Goal: Task Accomplishment & Management: Use online tool/utility

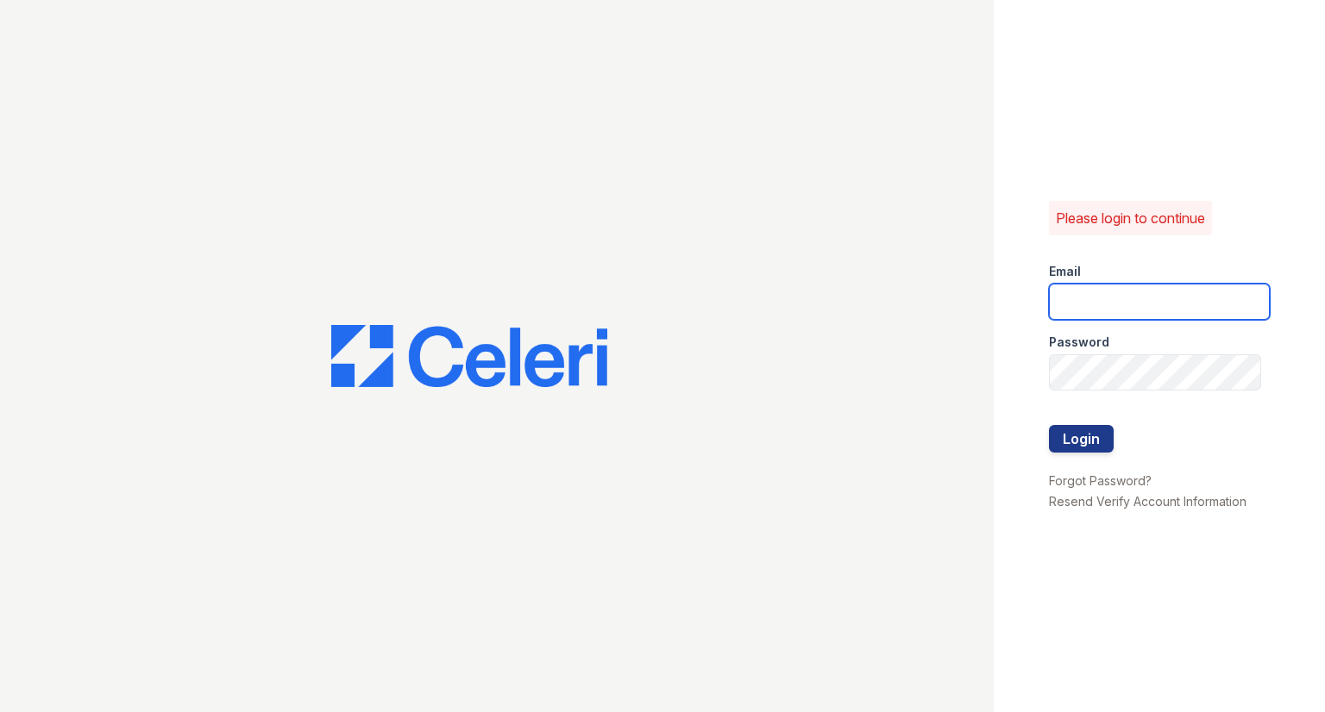
click at [1183, 301] on input "email" at bounding box center [1159, 302] width 221 height 36
type input "[EMAIL_ADDRESS][DOMAIN_NAME]"
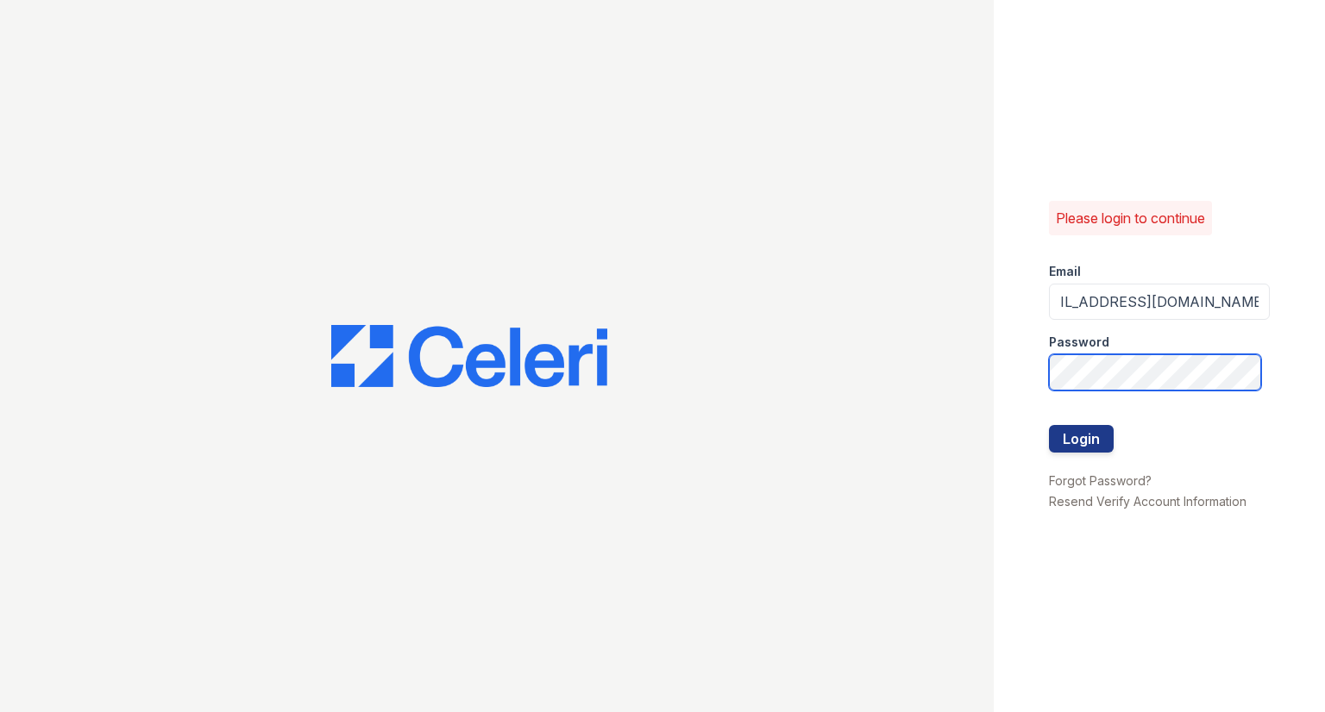
scroll to position [0, 0]
click at [1091, 442] on button "Login" at bounding box center [1081, 439] width 65 height 28
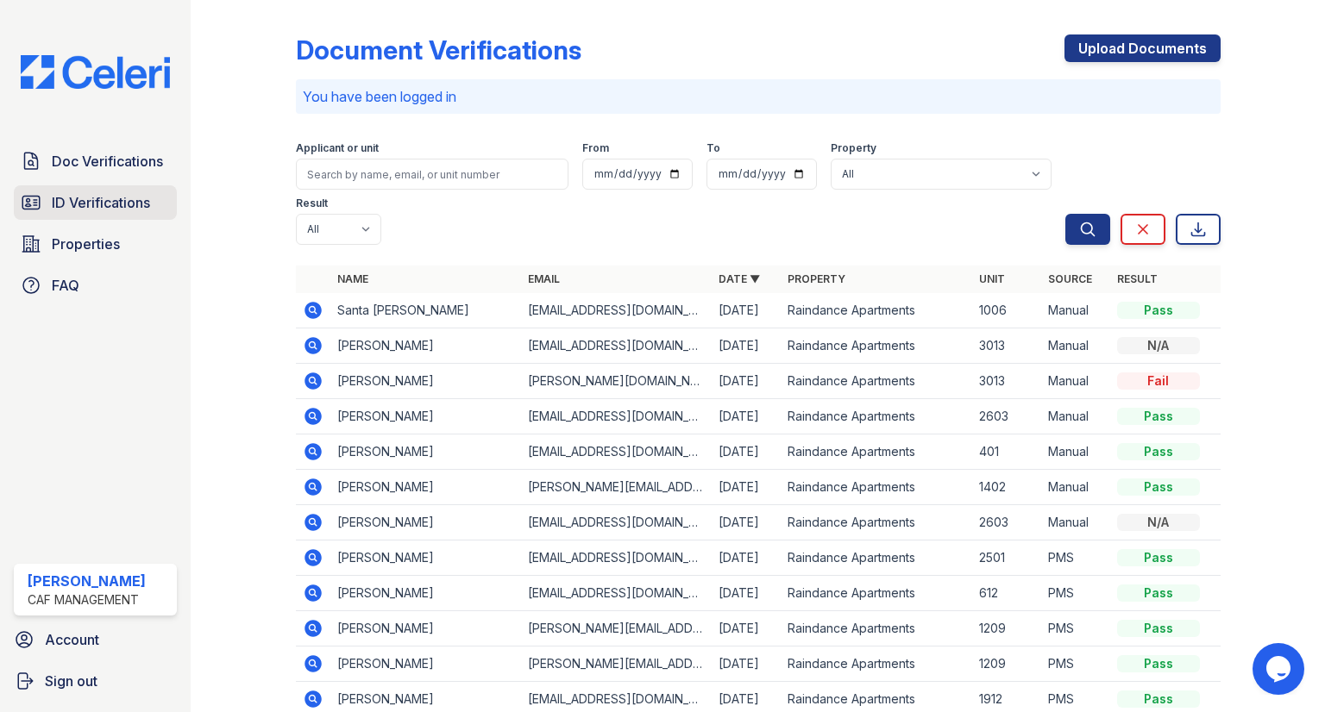
drag, startPoint x: 117, startPoint y: 170, endPoint x: 111, endPoint y: 200, distance: 30.8
click at [117, 170] on span "Doc Verifications" at bounding box center [107, 161] width 111 height 21
click at [111, 200] on span "ID Verifications" at bounding box center [101, 202] width 98 height 21
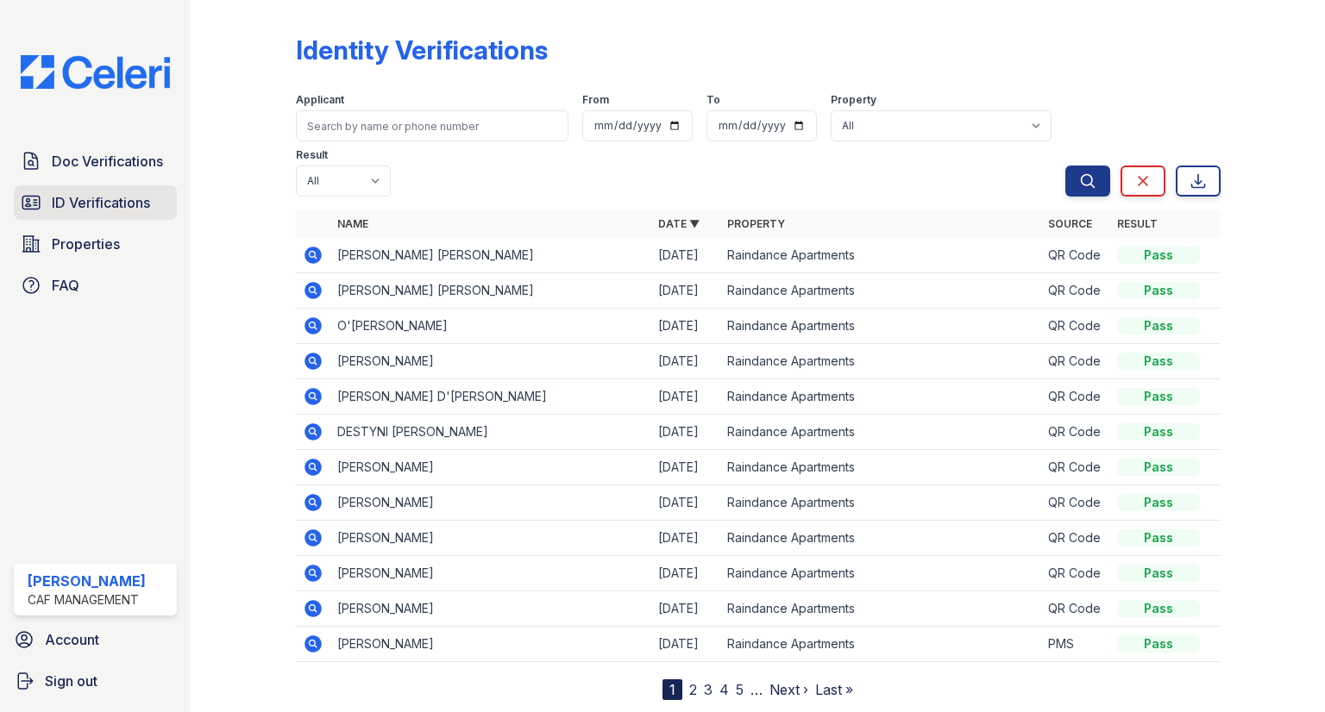
click at [114, 198] on span "ID Verifications" at bounding box center [101, 202] width 98 height 21
